Goal: Find specific page/section: Find specific page/section

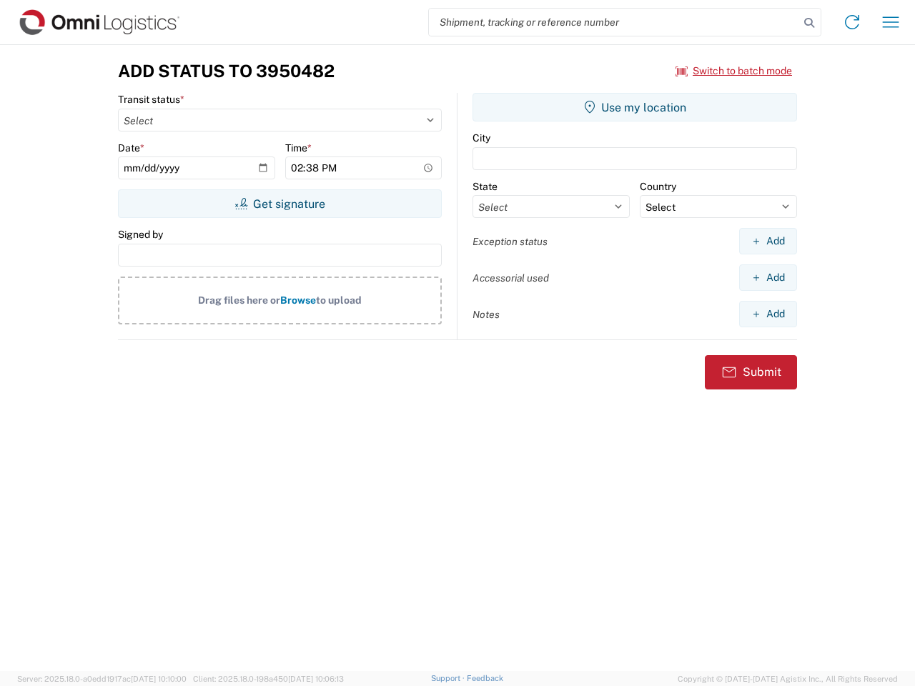
click at [614, 22] on input "search" at bounding box center [614, 22] width 370 height 27
click at [809, 23] on icon at bounding box center [809, 23] width 20 height 20
click at [852, 22] on icon at bounding box center [852, 22] width 23 height 23
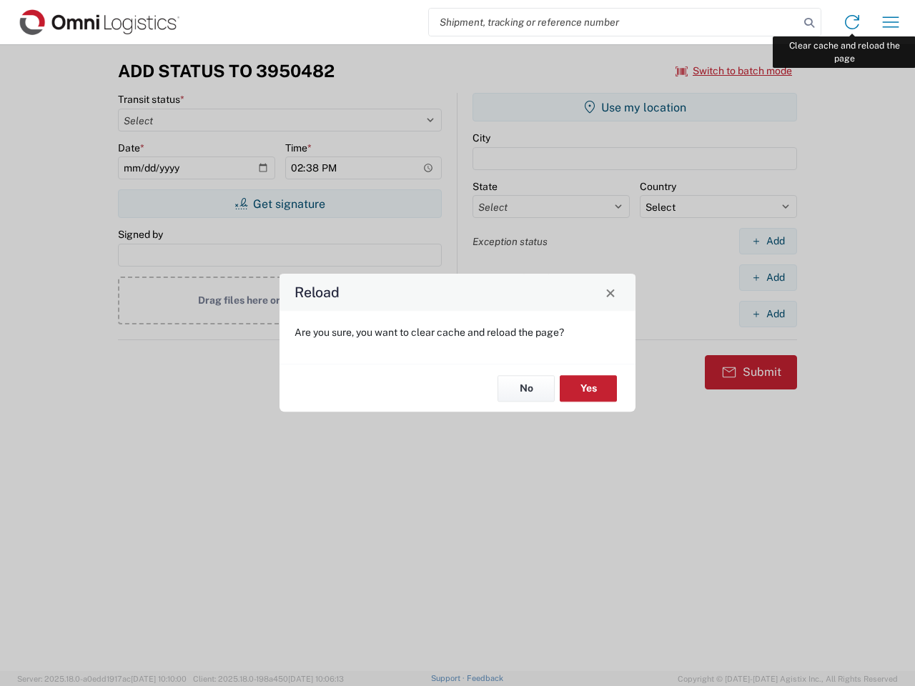
click at [891, 22] on div "Reload Are you sure, you want to clear cache and reload the page? No Yes" at bounding box center [457, 343] width 915 height 686
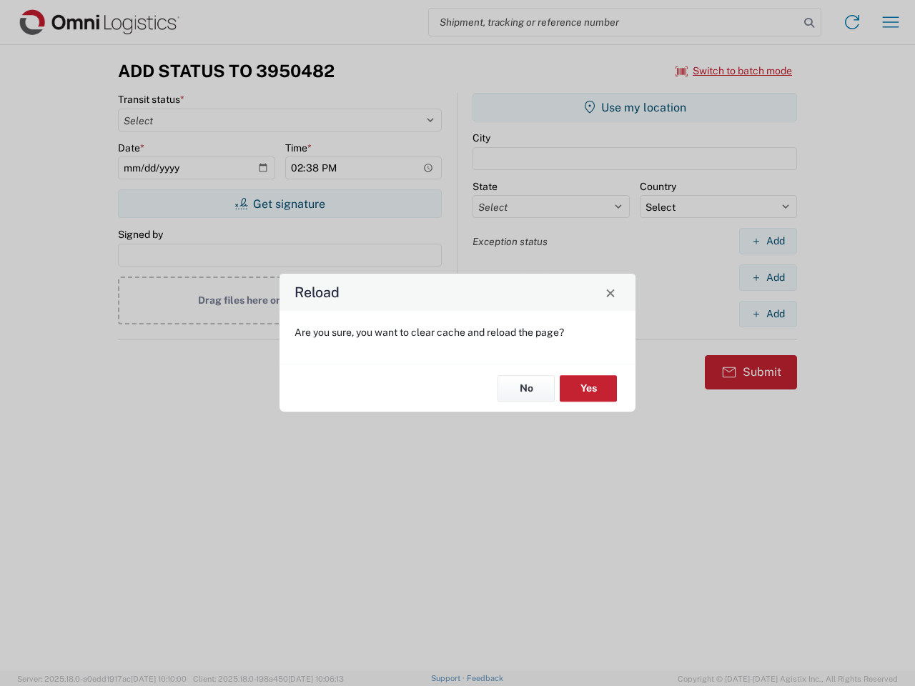
click at [734, 71] on div "Reload Are you sure, you want to clear cache and reload the page? No Yes" at bounding box center [457, 343] width 915 height 686
click at [280, 204] on div "Reload Are you sure, you want to clear cache and reload the page? No Yes" at bounding box center [457, 343] width 915 height 686
click at [635, 107] on div "Reload Are you sure, you want to clear cache and reload the page? No Yes" at bounding box center [457, 343] width 915 height 686
click at [768, 241] on div "Reload Are you sure, you want to clear cache and reload the page? No Yes" at bounding box center [457, 343] width 915 height 686
click at [768, 277] on div "Reload Are you sure, you want to clear cache and reload the page? No Yes" at bounding box center [457, 343] width 915 height 686
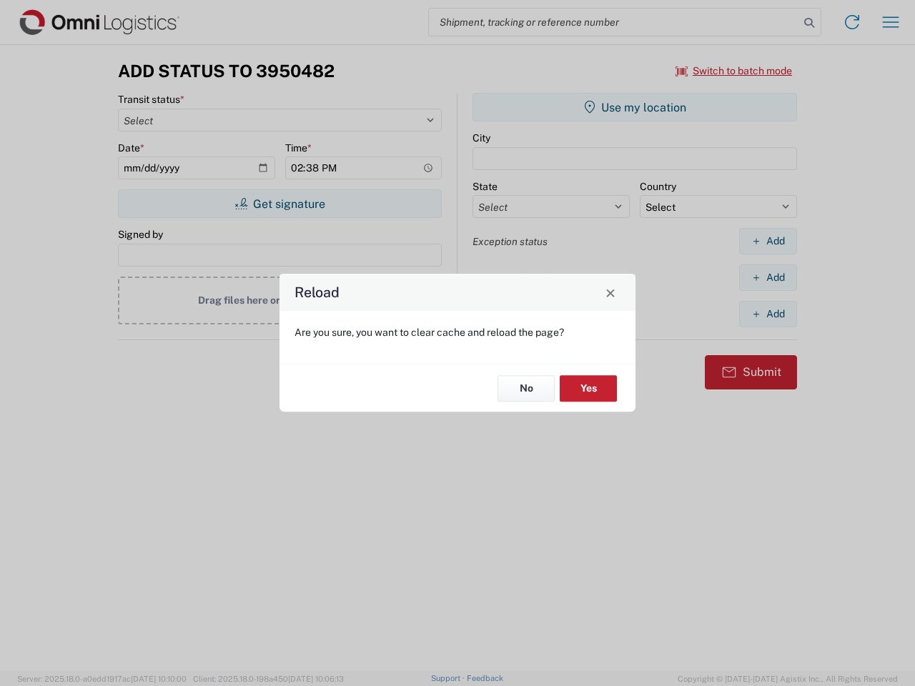
click at [768, 314] on div "Reload Are you sure, you want to clear cache and reload the page? No Yes" at bounding box center [457, 343] width 915 height 686
